Goal: Information Seeking & Learning: Find specific fact

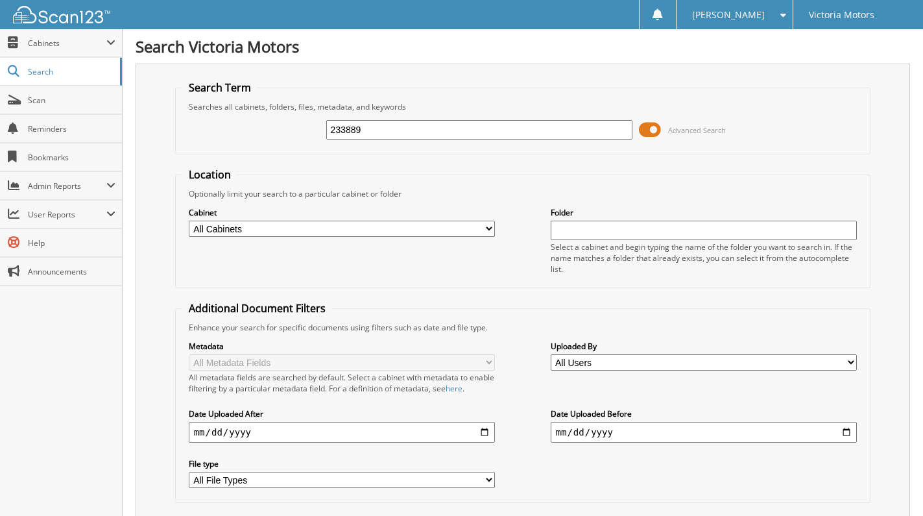
type input "233889"
drag, startPoint x: 366, startPoint y: 141, endPoint x: 369, endPoint y: 135, distance: 6.7
click at [368, 137] on div "233889 Advanced Search" at bounding box center [523, 129] width 682 height 35
click at [370, 132] on input "233889" at bounding box center [479, 129] width 307 height 19
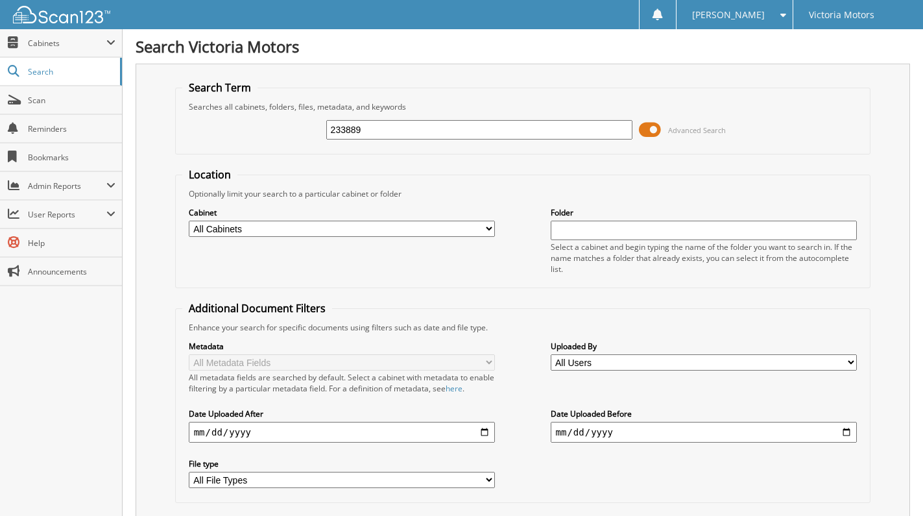
click at [370, 132] on input "233889" at bounding box center [479, 129] width 307 height 19
type input "232743"
drag, startPoint x: 379, startPoint y: 120, endPoint x: 248, endPoint y: 132, distance: 131.5
click at [248, 132] on div "232743 Advanced Search" at bounding box center [523, 129] width 682 height 35
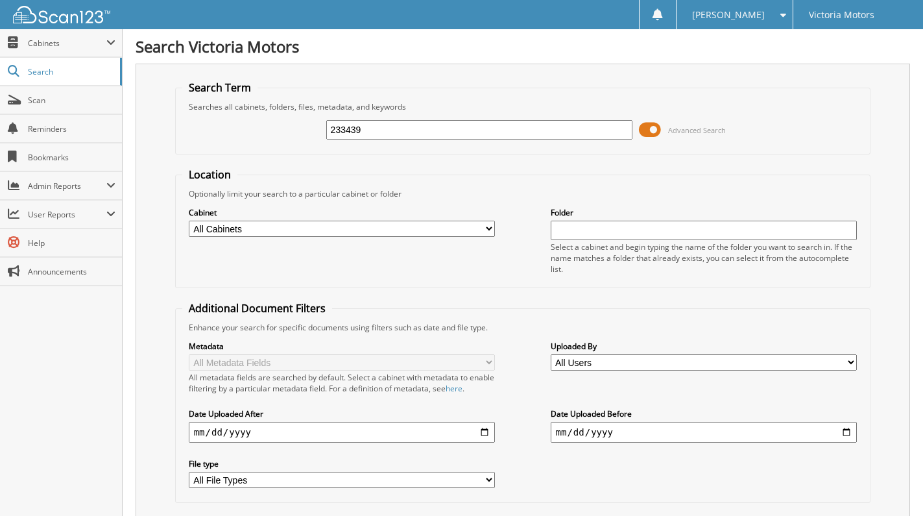
type input "233439"
drag, startPoint x: 423, startPoint y: 135, endPoint x: 132, endPoint y: 150, distance: 291.6
click at [132, 150] on div "Search Victoria Motors Search Term Searches all cabinets, folders, files, metad…" at bounding box center [523, 403] width 800 height 807
type input "233797"
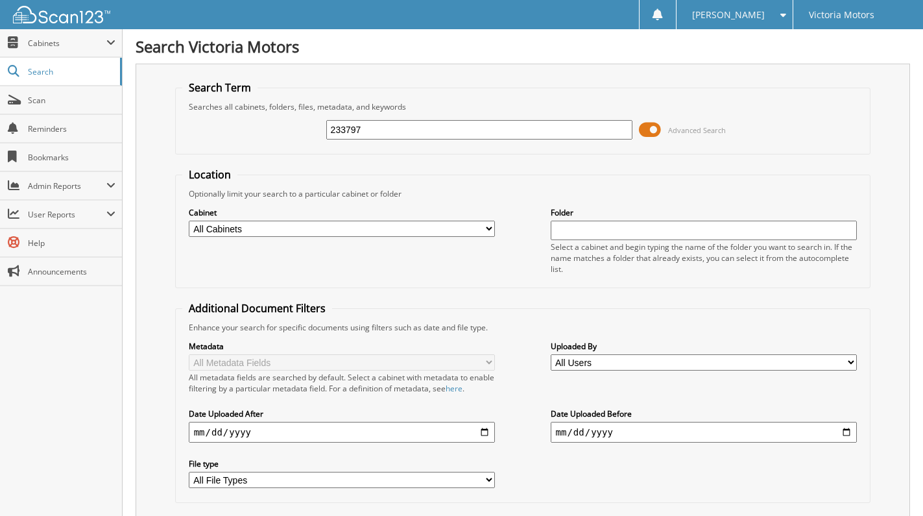
drag, startPoint x: 367, startPoint y: 135, endPoint x: 254, endPoint y: 149, distance: 114.4
click at [255, 148] on fieldset "Search Term Searches all cabinets, folders, files, metadata, and keywords 23379…" at bounding box center [523, 117] width 696 height 74
type input "233902"
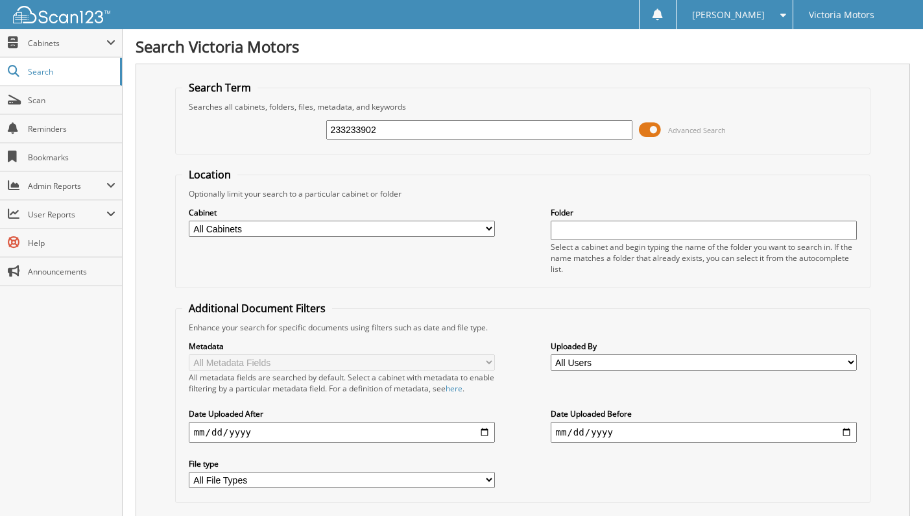
drag, startPoint x: 399, startPoint y: 132, endPoint x: -18, endPoint y: 180, distance: 419.7
click at [0, 180] on html "[PERSON_NAME] Settings Logout Victoria Motors Close Cabinets My Company Email A…" at bounding box center [461, 322] width 923 height 645
type input "233541"
